Goal: Information Seeking & Learning: Learn about a topic

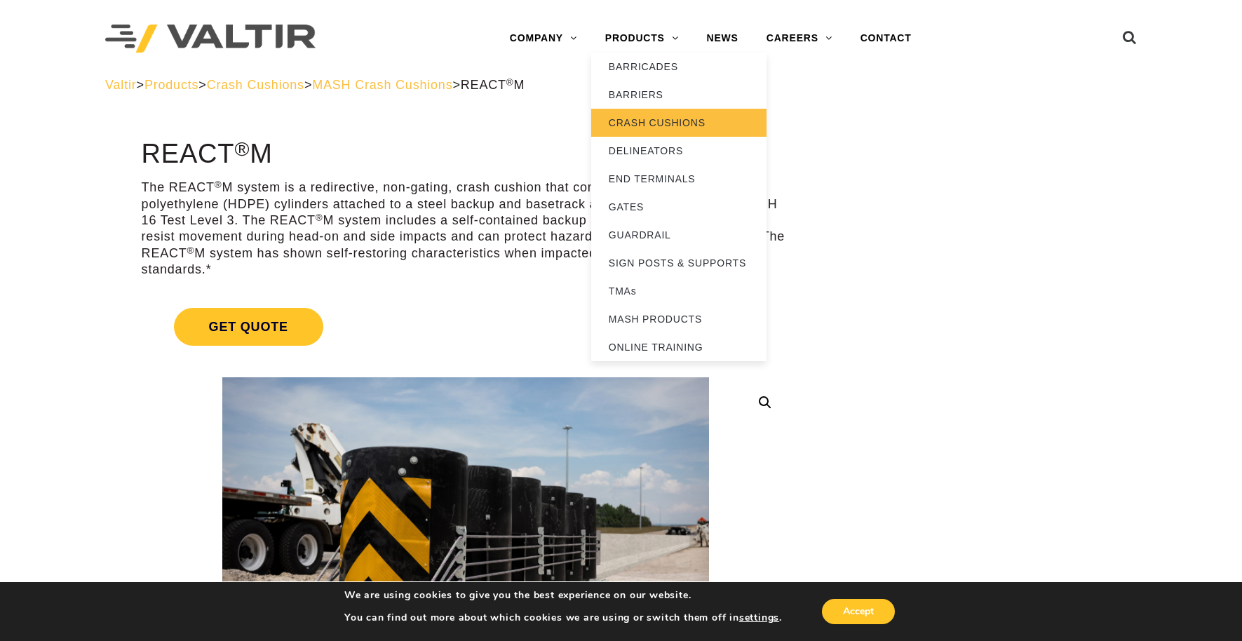
click at [651, 113] on link "CRASH CUSHIONS" at bounding box center [678, 123] width 175 height 28
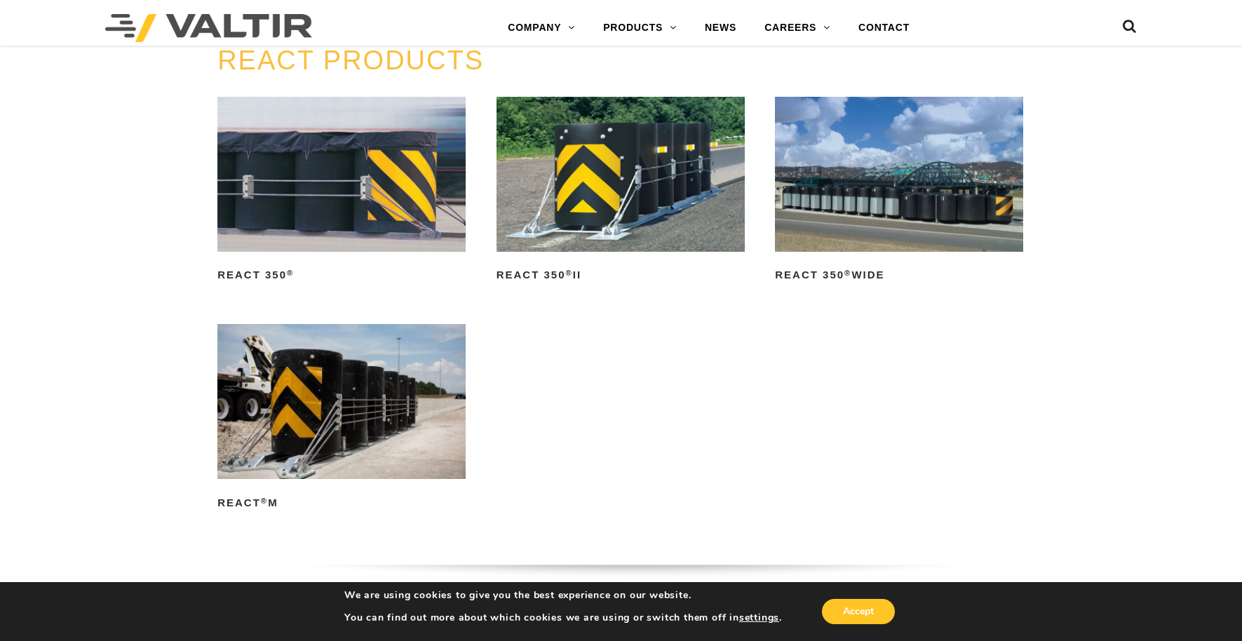
scroll to position [1753, 0]
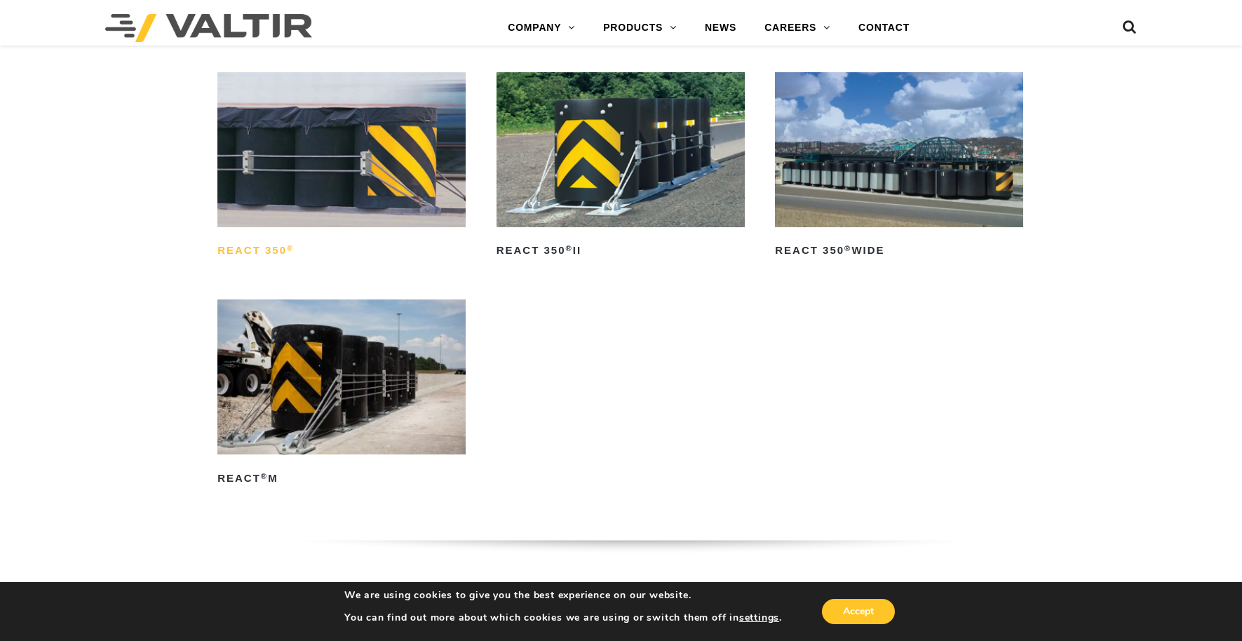
click at [274, 250] on h2 "REACT 350 ®" at bounding box center [341, 251] width 248 height 22
